Goal: Task Accomplishment & Management: Complete application form

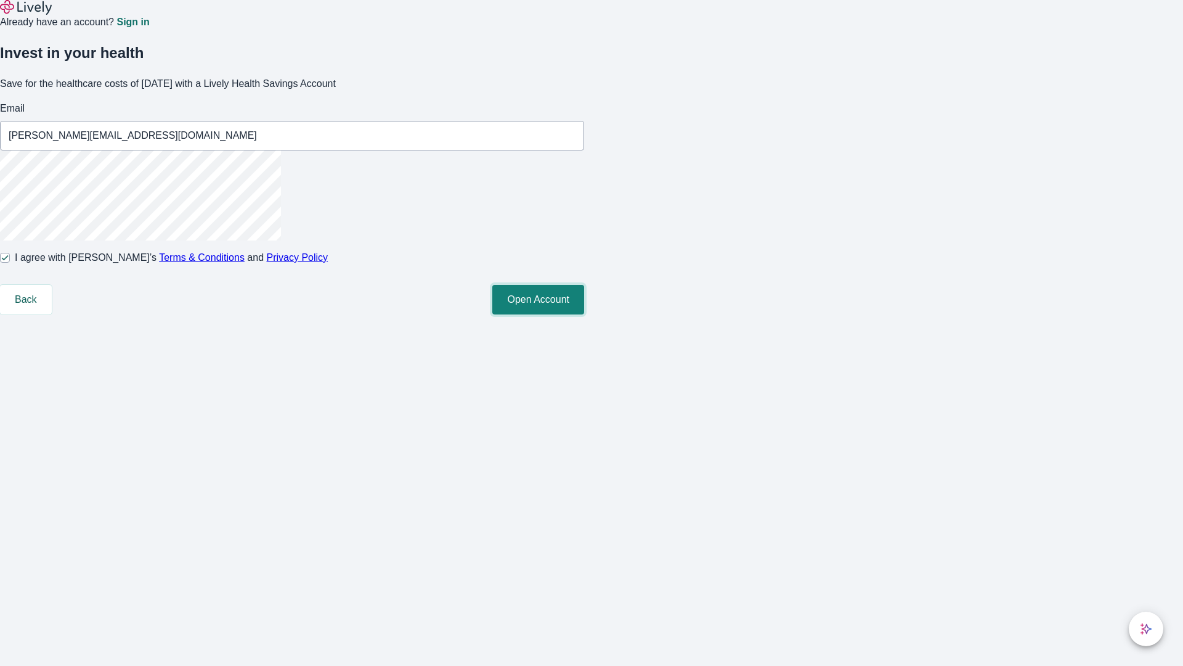
click at [584, 314] on button "Open Account" at bounding box center [538, 300] width 92 height 30
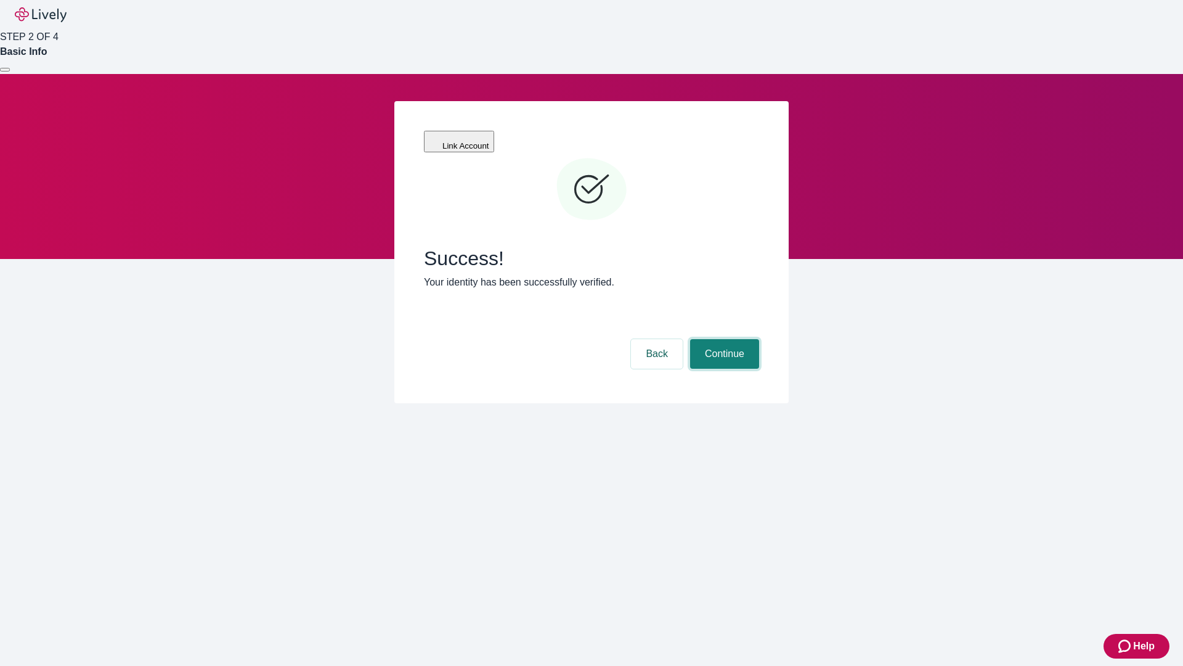
click at [723, 339] on button "Continue" at bounding box center [724, 354] width 69 height 30
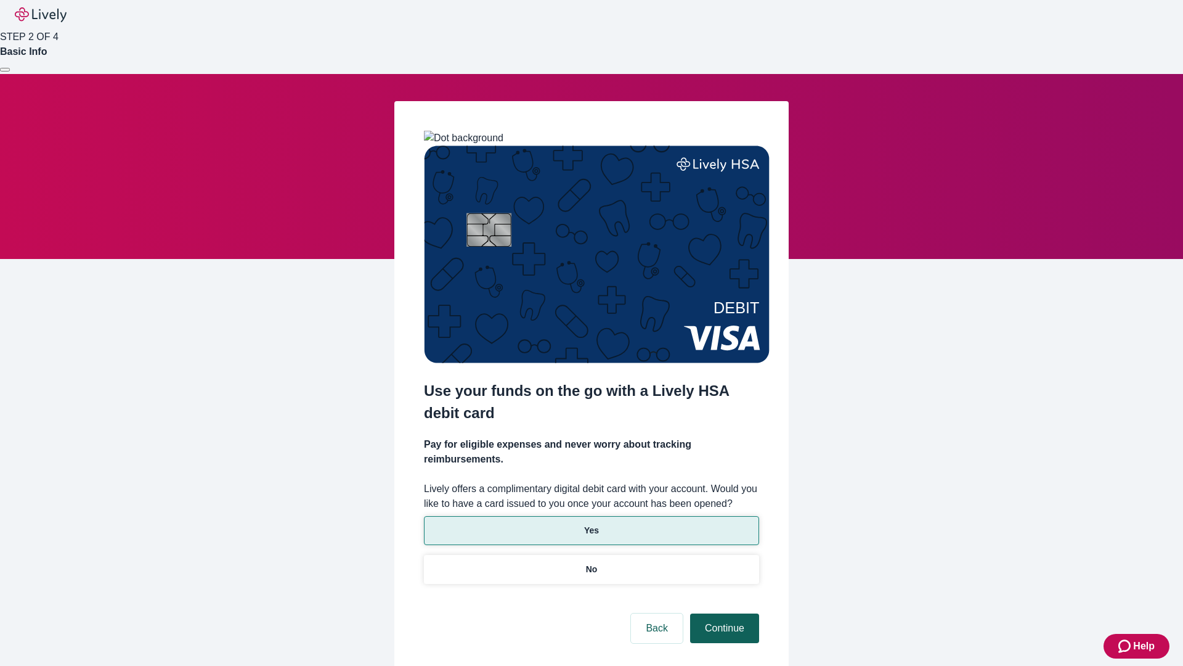
click at [591, 524] on p "Yes" at bounding box center [591, 530] width 15 height 13
click at [723, 613] on button "Continue" at bounding box center [724, 628] width 69 height 30
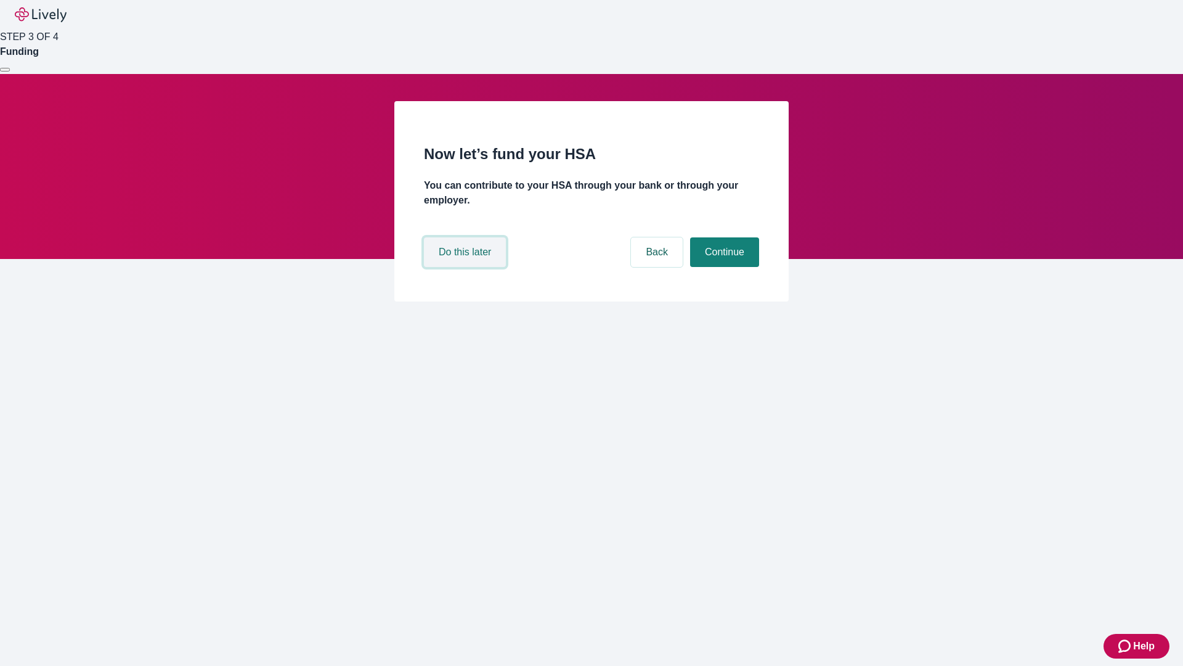
click at [466, 267] on button "Do this later" at bounding box center [465, 252] width 82 height 30
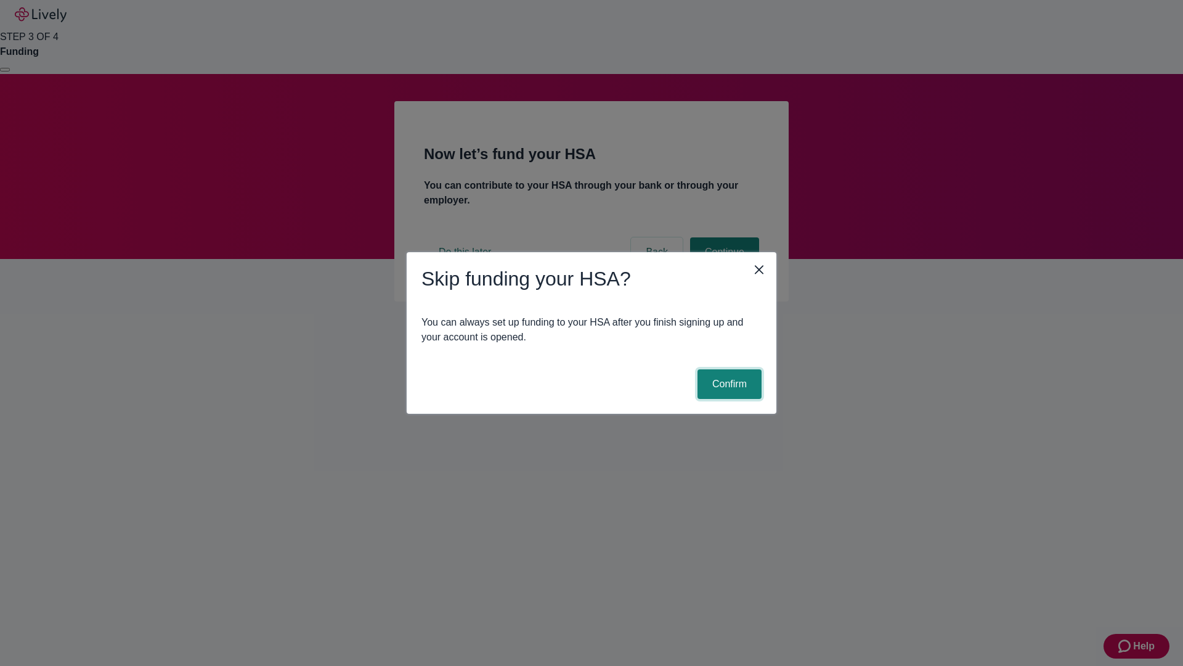
click at [728, 384] on button "Confirm" at bounding box center [730, 384] width 64 height 30
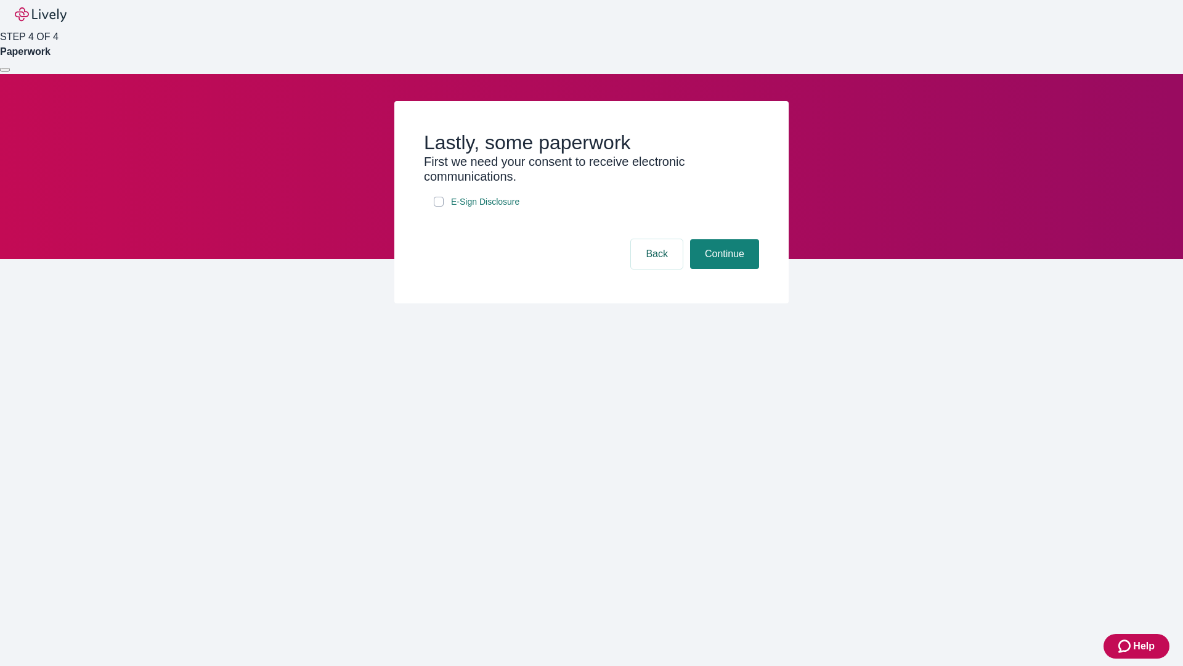
click at [439, 206] on input "E-Sign Disclosure" at bounding box center [439, 202] width 10 height 10
checkbox input "true"
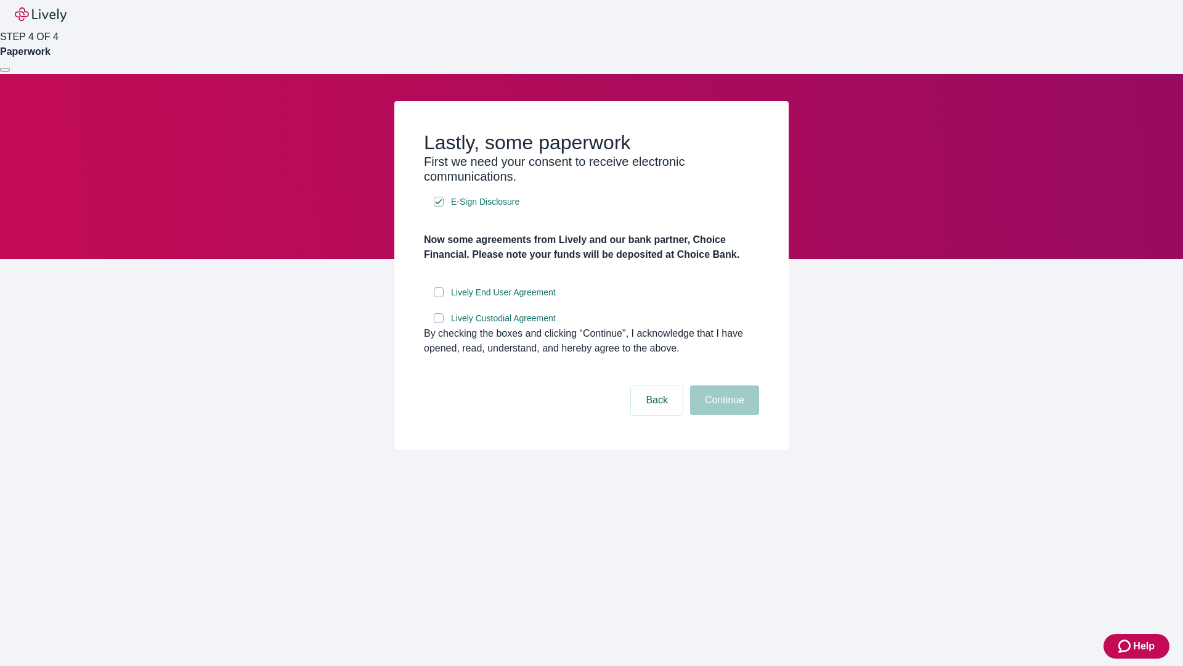
click at [439, 297] on input "Lively End User Agreement" at bounding box center [439, 292] width 10 height 10
checkbox input "true"
click at [439, 323] on input "Lively Custodial Agreement" at bounding box center [439, 318] width 10 height 10
checkbox input "true"
click at [723, 415] on button "Continue" at bounding box center [724, 400] width 69 height 30
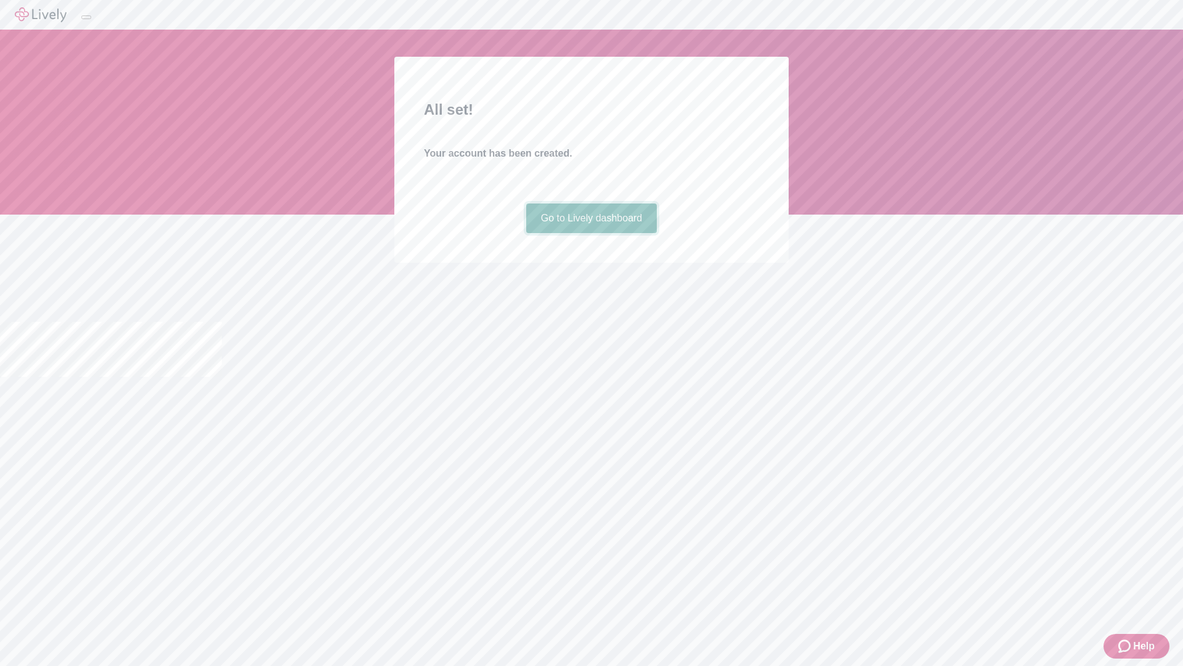
click at [591, 233] on link "Go to Lively dashboard" at bounding box center [591, 218] width 131 height 30
